Goal: Book appointment/travel/reservation

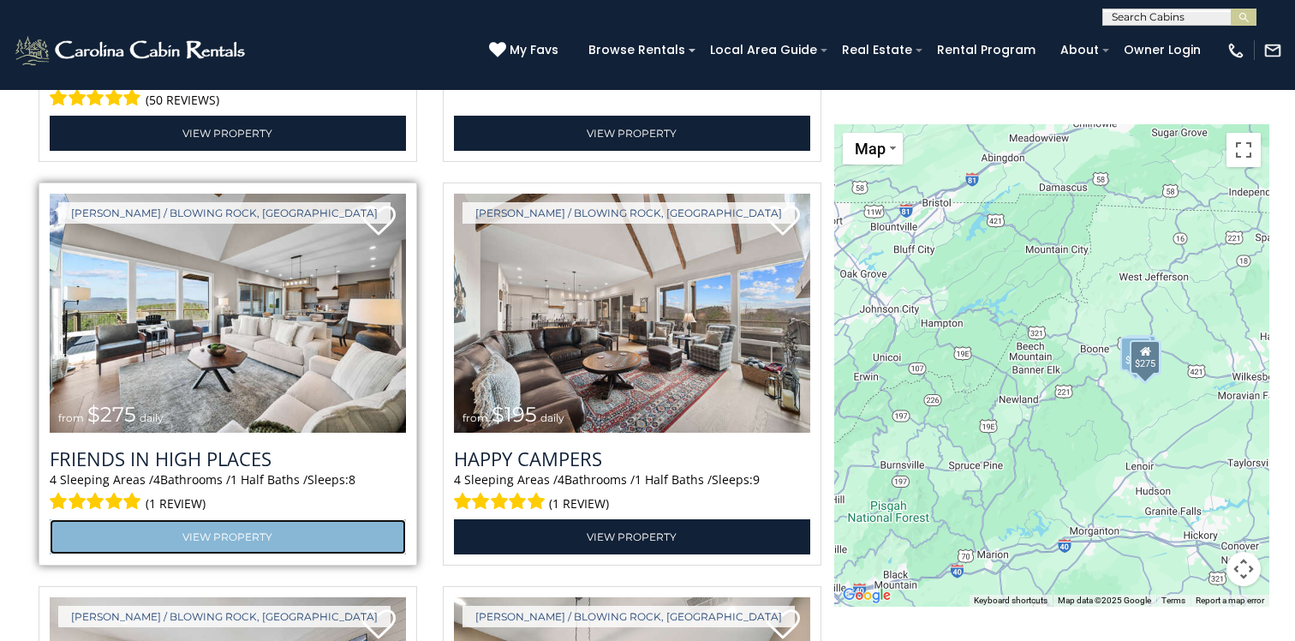
click at [239, 535] on link "View Property" at bounding box center [228, 536] width 356 height 35
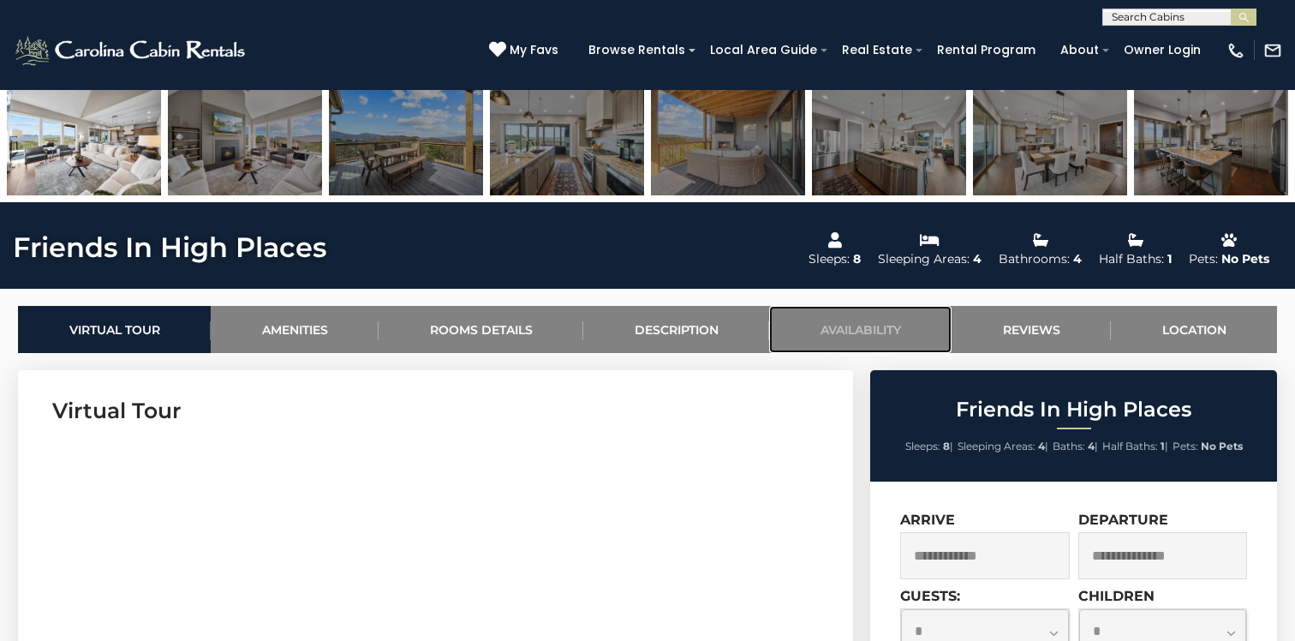
click at [852, 323] on link "Availability" at bounding box center [860, 329] width 182 height 47
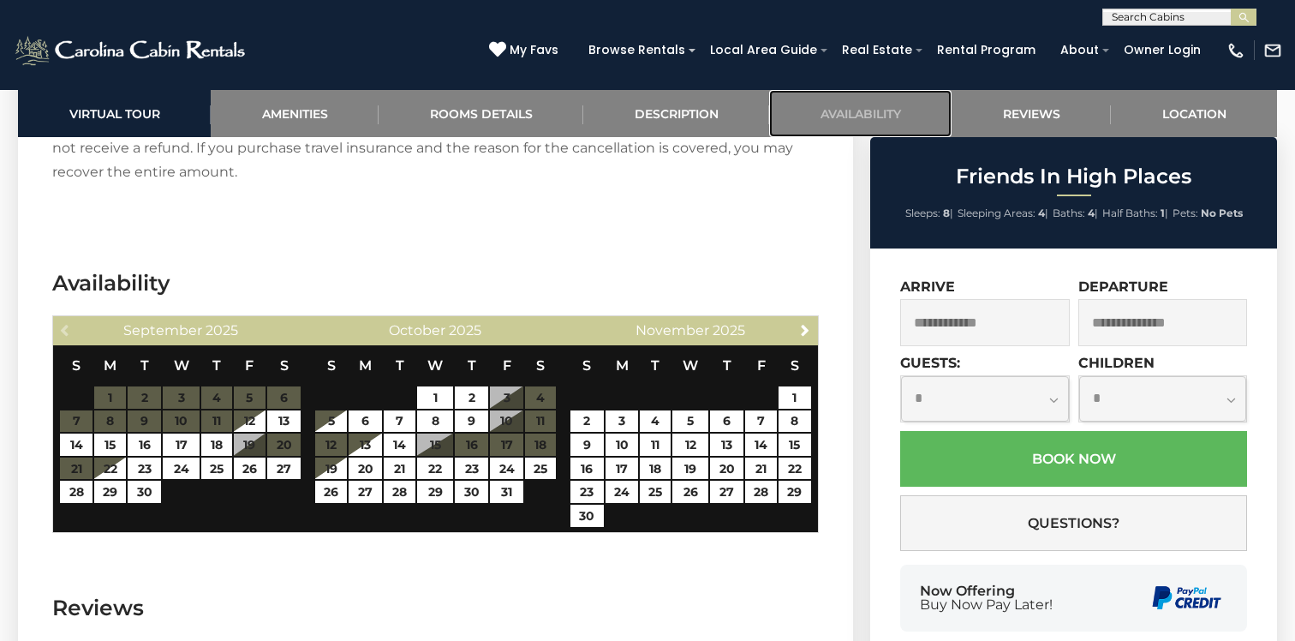
scroll to position [3788, 0]
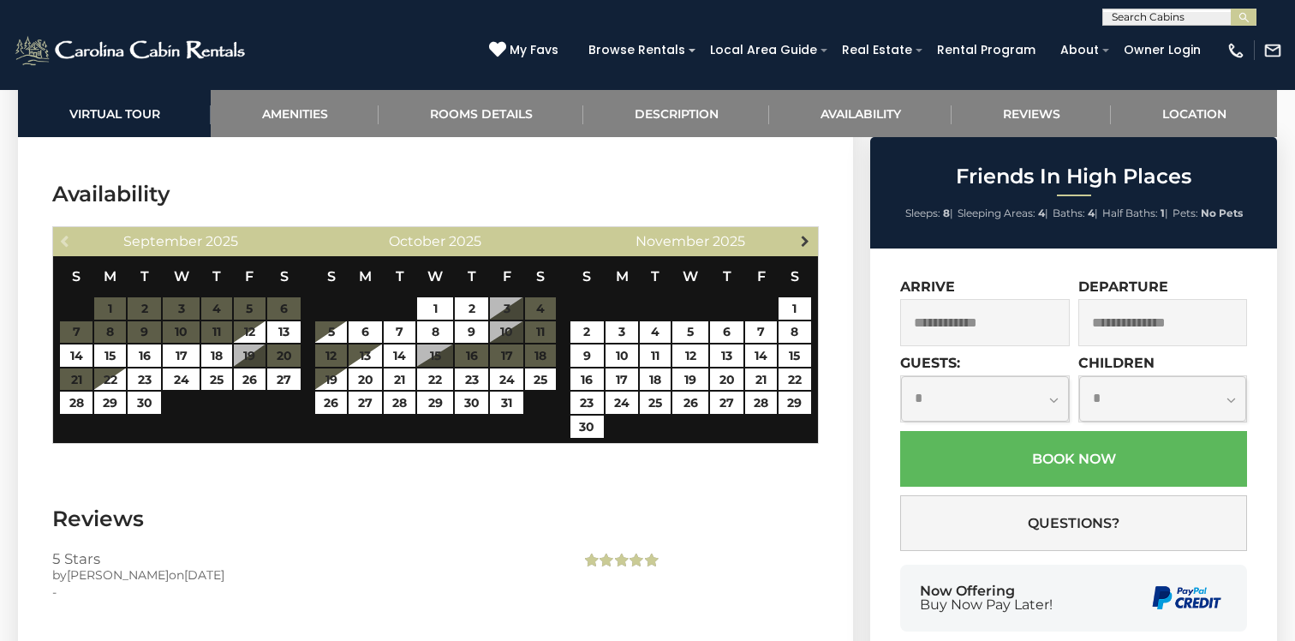
click at [807, 234] on span "Next" at bounding box center [805, 241] width 14 height 14
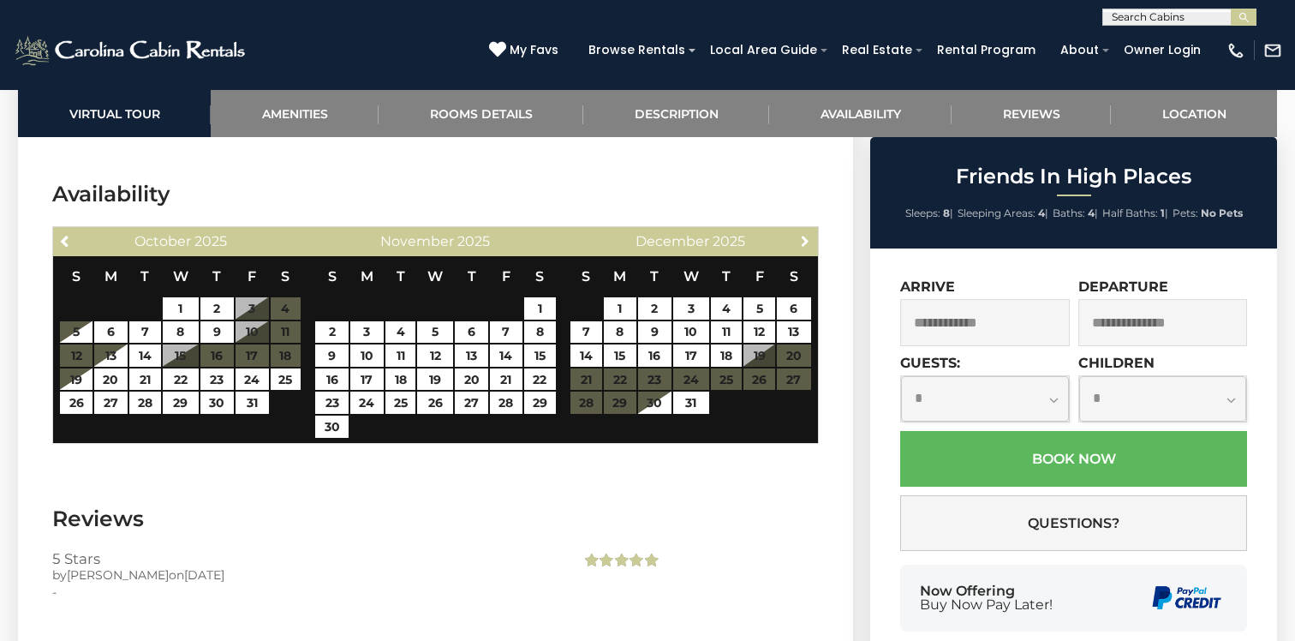
click at [807, 234] on span "Next" at bounding box center [805, 241] width 14 height 14
